Goal: Check status

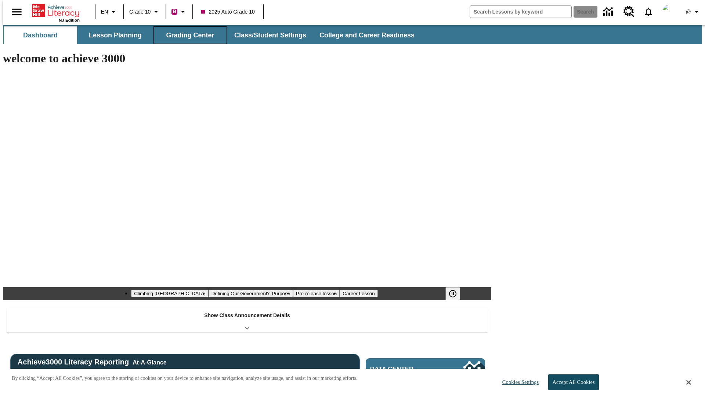
click at [187, 35] on button "Grading Center" at bounding box center [189, 35] width 73 height 18
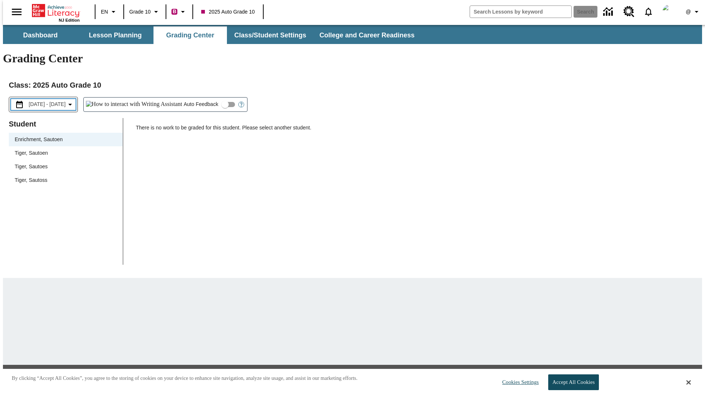
click at [54, 101] on span "[DATE] - [DATE]" at bounding box center [47, 105] width 37 height 8
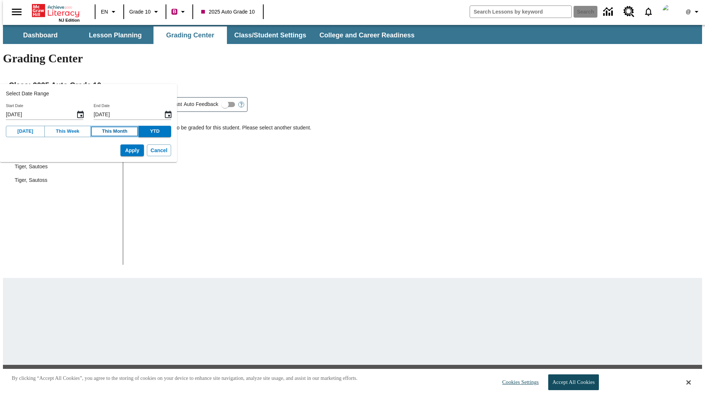
click at [106, 131] on button "This Month" at bounding box center [114, 131] width 48 height 11
type input "[DATE]"
click at [121, 150] on button "Apply" at bounding box center [131, 151] width 23 height 12
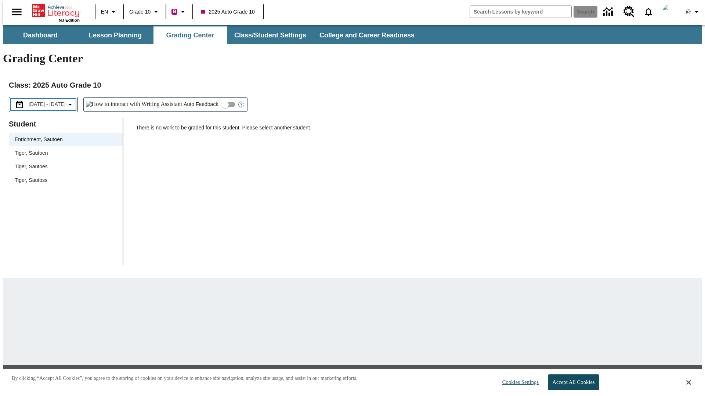
click at [55, 101] on span "[DATE] - [DATE]" at bounding box center [47, 105] width 37 height 8
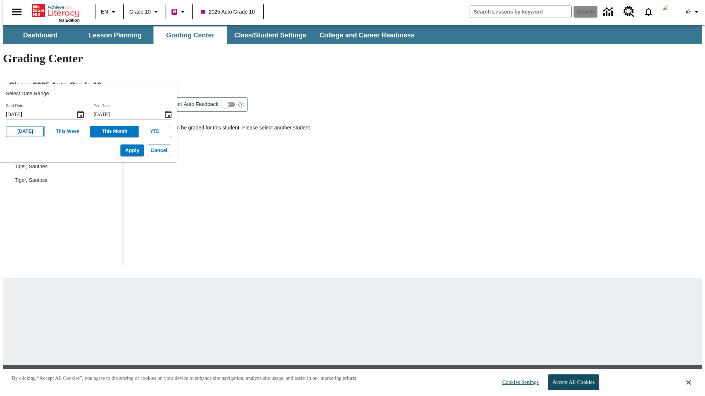
click at [23, 131] on button "[DATE]" at bounding box center [25, 131] width 39 height 11
type input "[DATE]"
click at [121, 150] on button "Apply" at bounding box center [131, 151] width 23 height 12
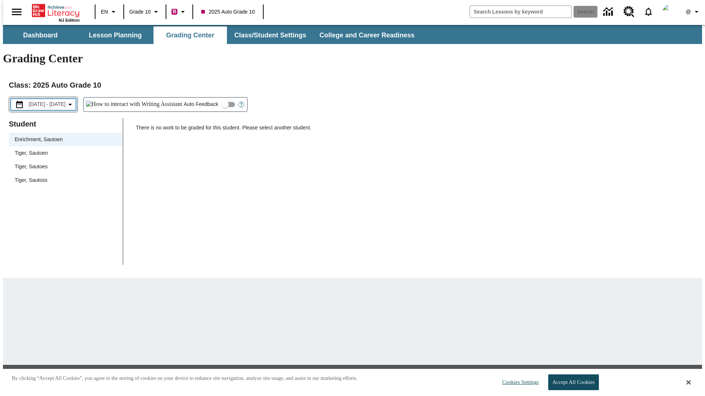
click at [57, 101] on span "[DATE] - [DATE]" at bounding box center [47, 105] width 37 height 8
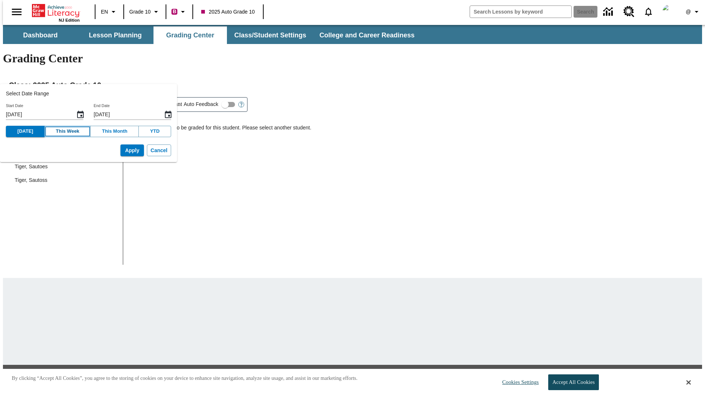
click at [62, 131] on button "This Week" at bounding box center [67, 131] width 47 height 11
type input "[DATE]"
click at [121, 150] on button "Apply" at bounding box center [131, 151] width 23 height 12
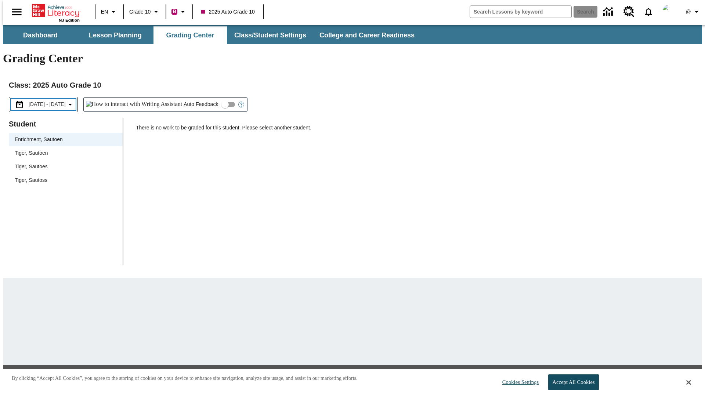
click at [57, 101] on span "[DATE] - [DATE]" at bounding box center [47, 105] width 37 height 8
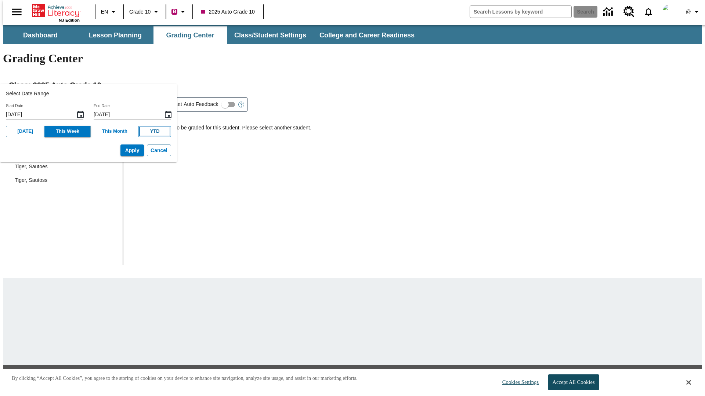
click at [144, 131] on button "YTD" at bounding box center [154, 131] width 33 height 11
type input "[DATE]"
click at [121, 150] on button "Apply" at bounding box center [131, 151] width 23 height 12
